Goal: Information Seeking & Learning: Learn about a topic

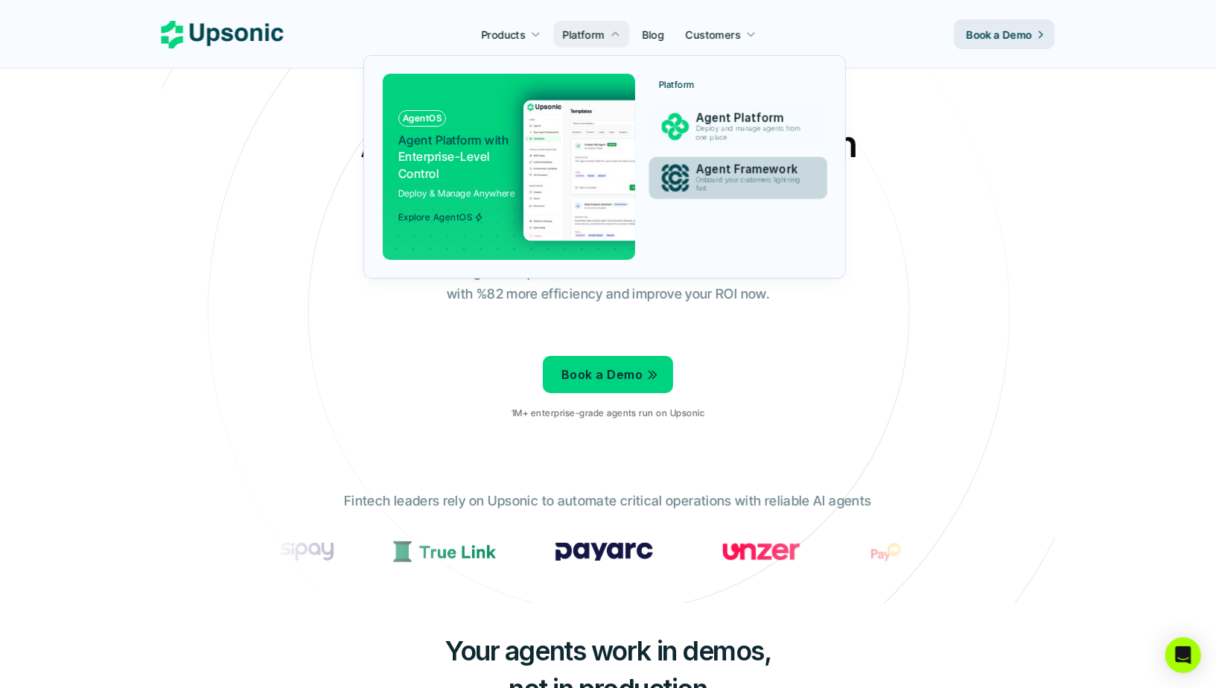
click at [724, 183] on p "Onboard your customers lightning fast" at bounding box center [751, 184] width 110 height 16
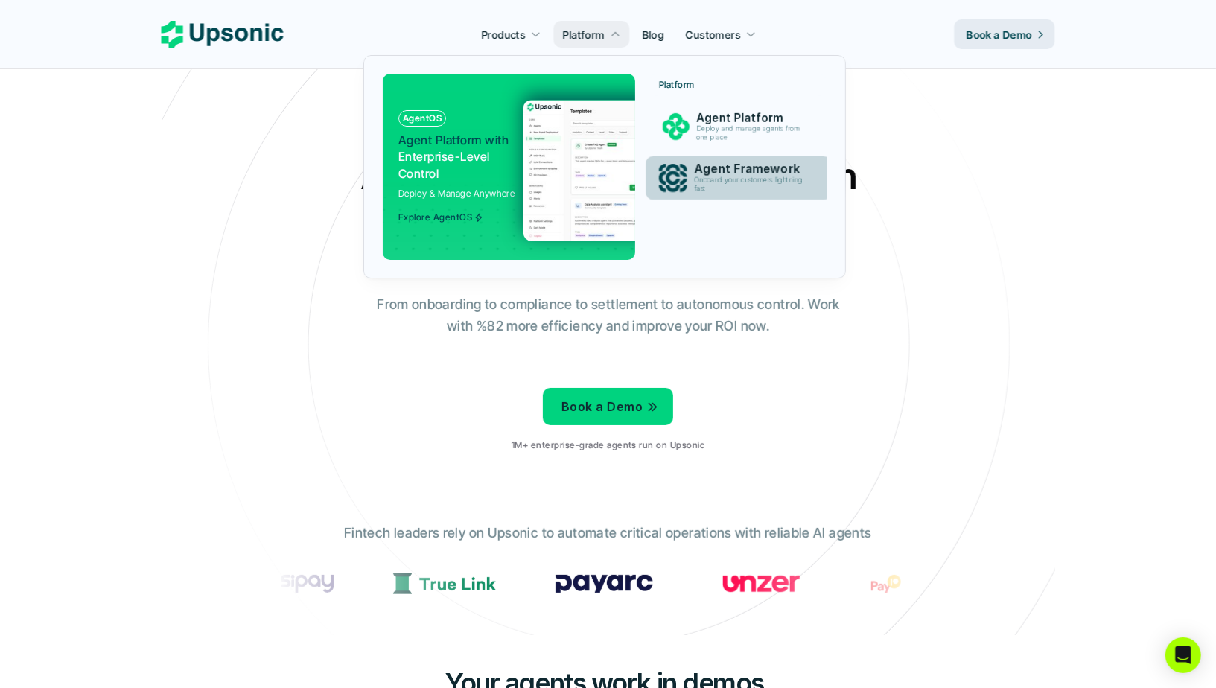
click at [712, 165] on p "Agent Framework" at bounding box center [752, 169] width 115 height 14
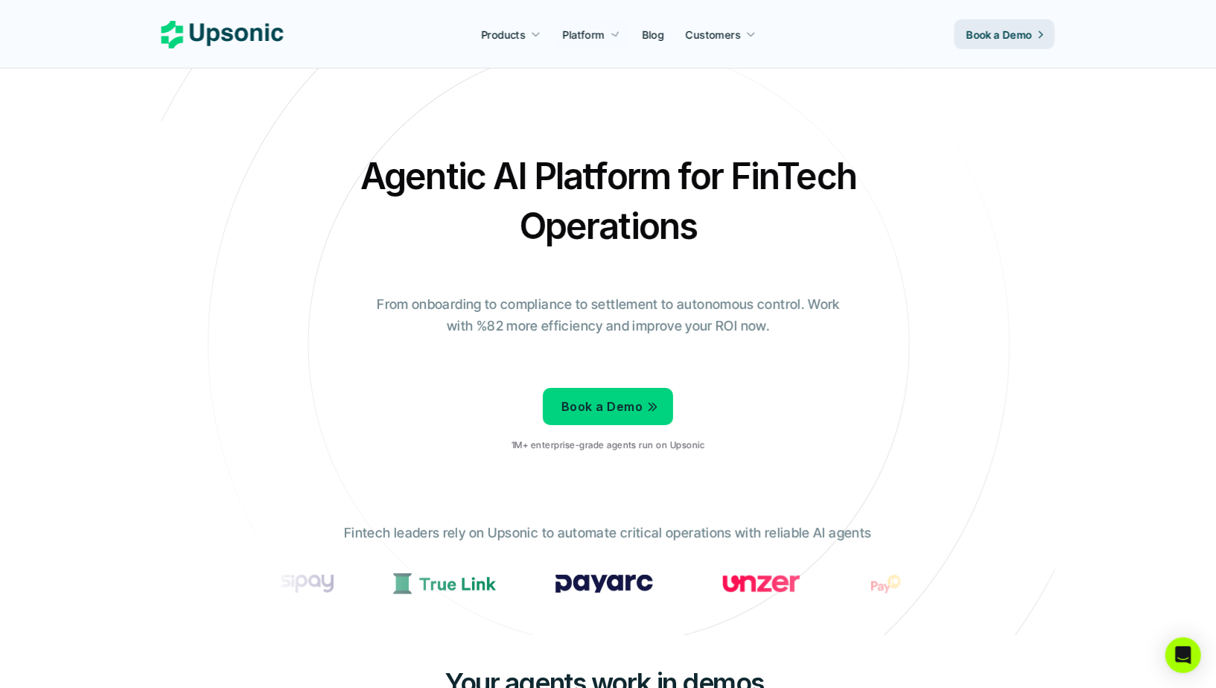
click at [976, 182] on div "Agentic AI Platform for FinTech Operations From onboarding to compliance to set…" at bounding box center [608, 307] width 871 height 313
click at [885, 48] on div "Products Platform Blog Customers Book a Demo" at bounding box center [608, 34] width 893 height 30
click at [732, 294] on p "From onboarding to compliance to settlement to autonomous control. Work with %8…" at bounding box center [608, 315] width 484 height 43
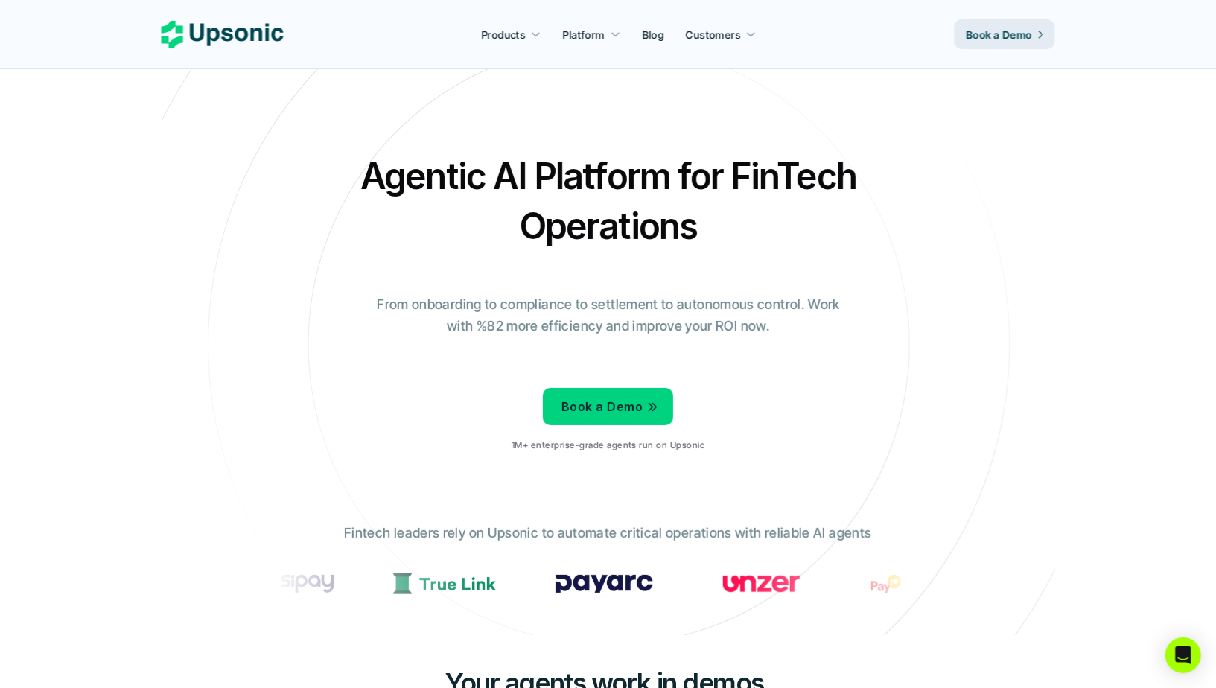
click at [771, 294] on p "From onboarding to compliance to settlement to autonomous control. Work with %8…" at bounding box center [608, 315] width 484 height 43
click at [759, 294] on p "From onboarding to compliance to settlement to autonomous control. Work with %8…" at bounding box center [608, 315] width 484 height 43
